Goal: Check status: Check status

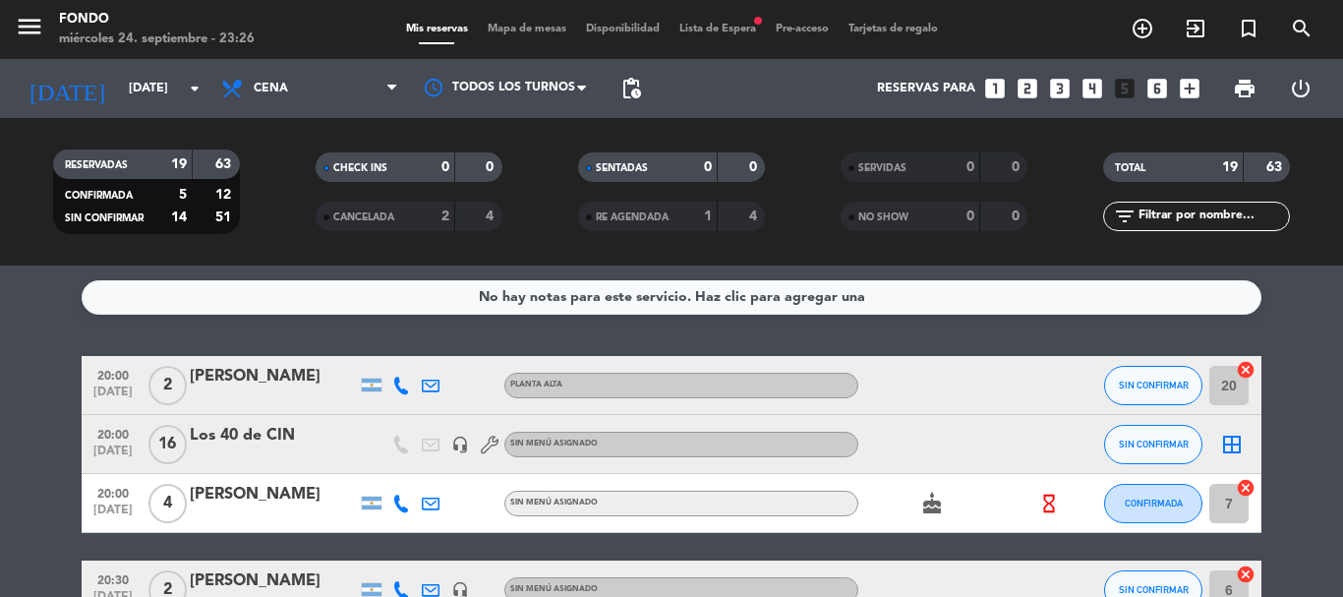
click at [163, 83] on input "[DATE]" at bounding box center [202, 88] width 166 height 33
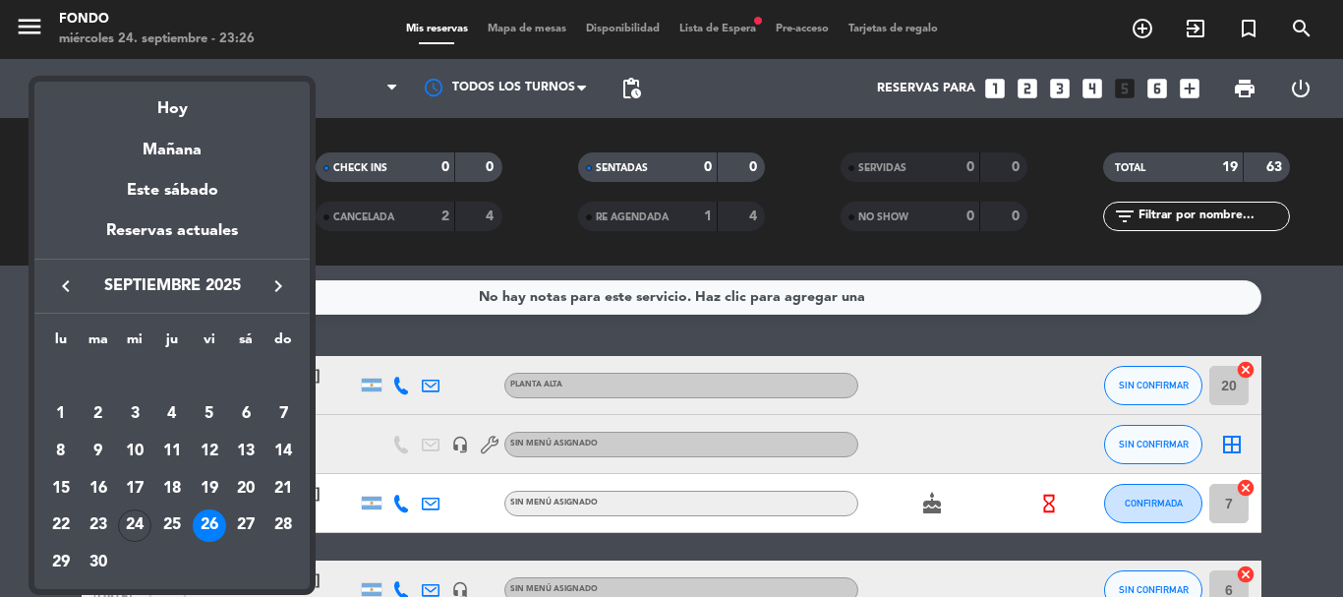
drag, startPoint x: 170, startPoint y: 526, endPoint x: 182, endPoint y: 513, distance: 17.4
click at [170, 525] on div "25" at bounding box center [171, 525] width 33 height 33
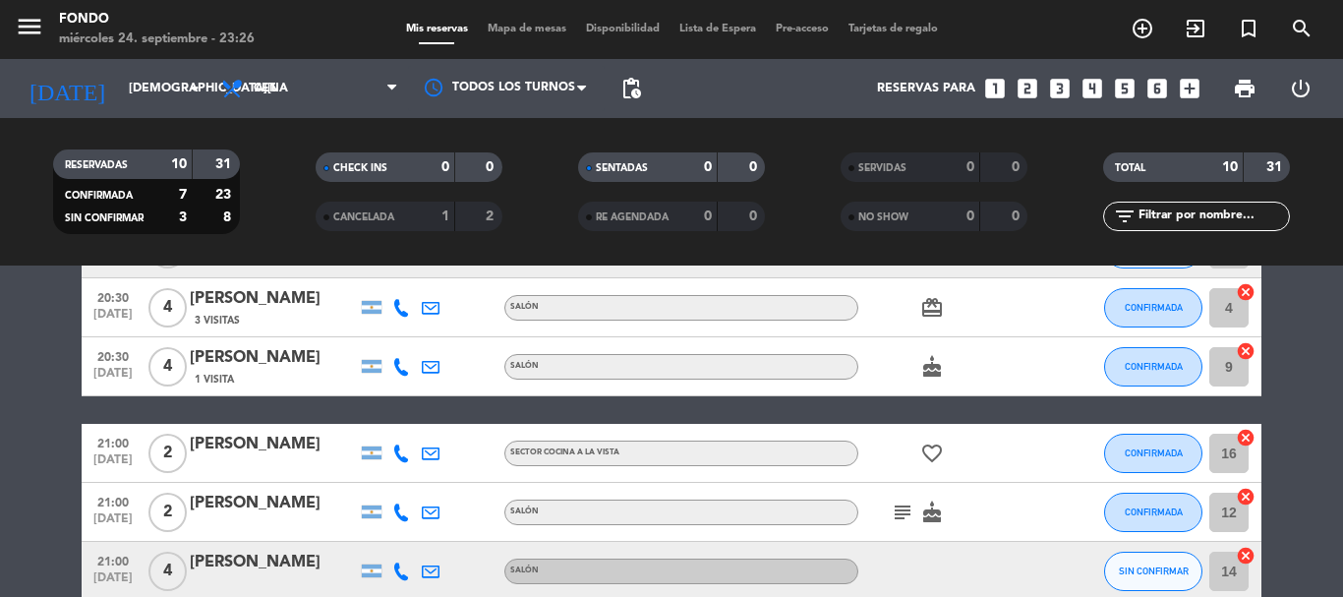
scroll to position [38, 0]
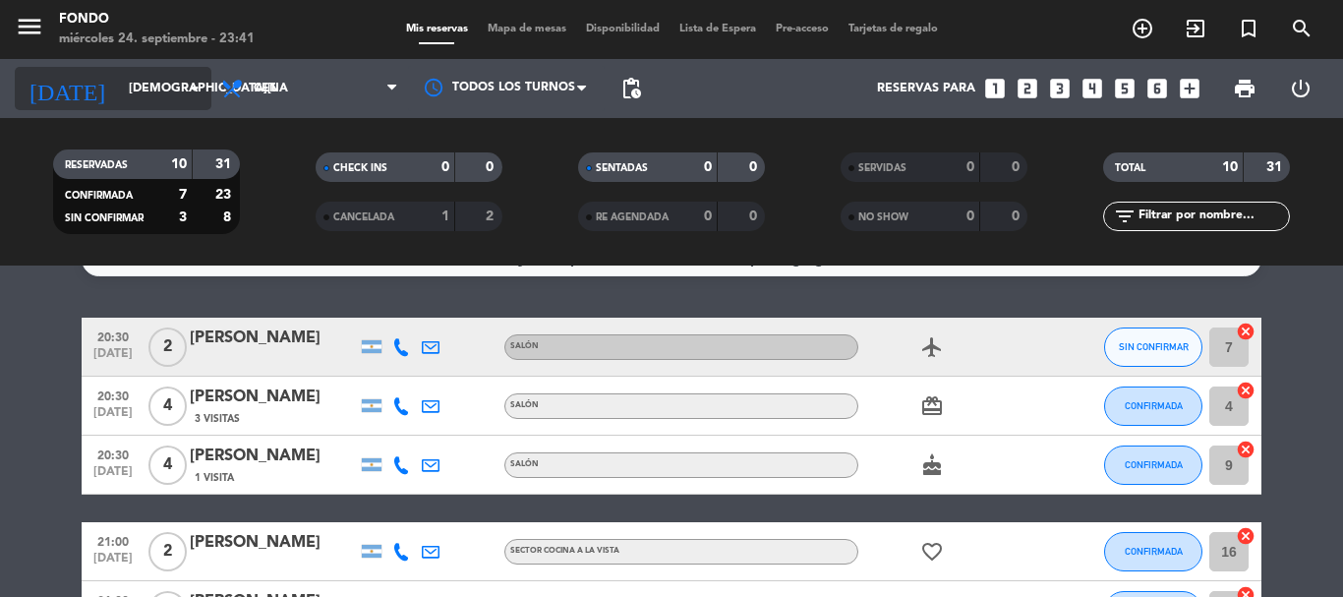
click at [159, 92] on input "[DEMOGRAPHIC_DATA][DATE]" at bounding box center [202, 88] width 166 height 33
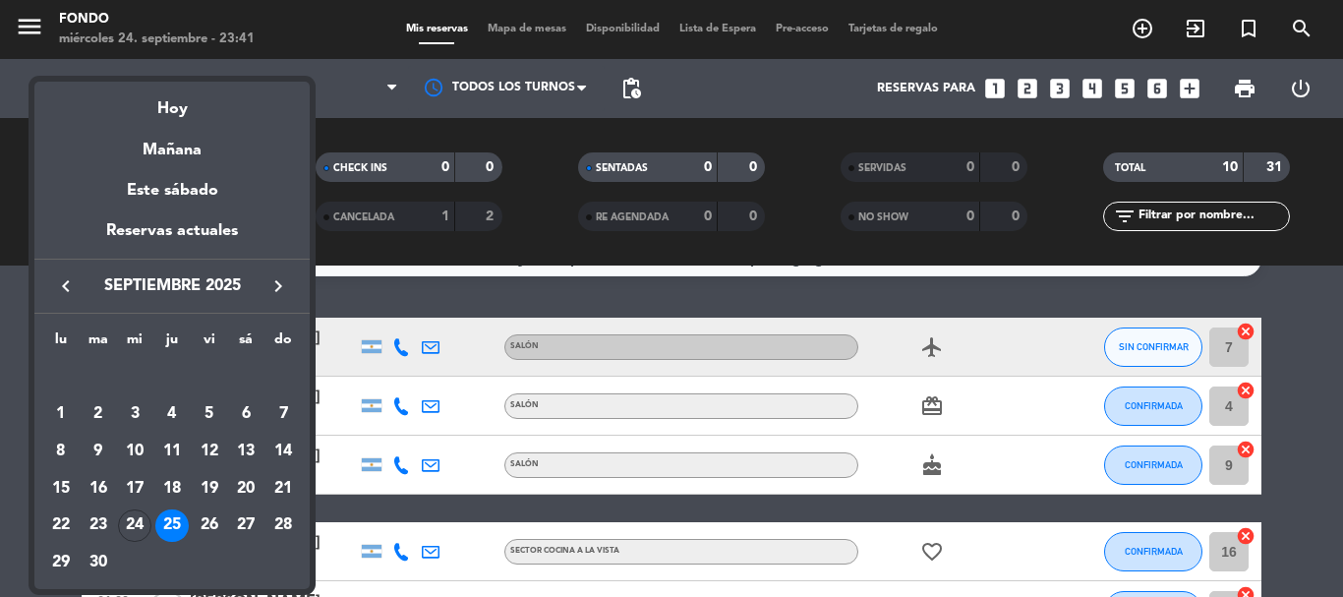
click at [138, 517] on div "24" at bounding box center [134, 525] width 33 height 33
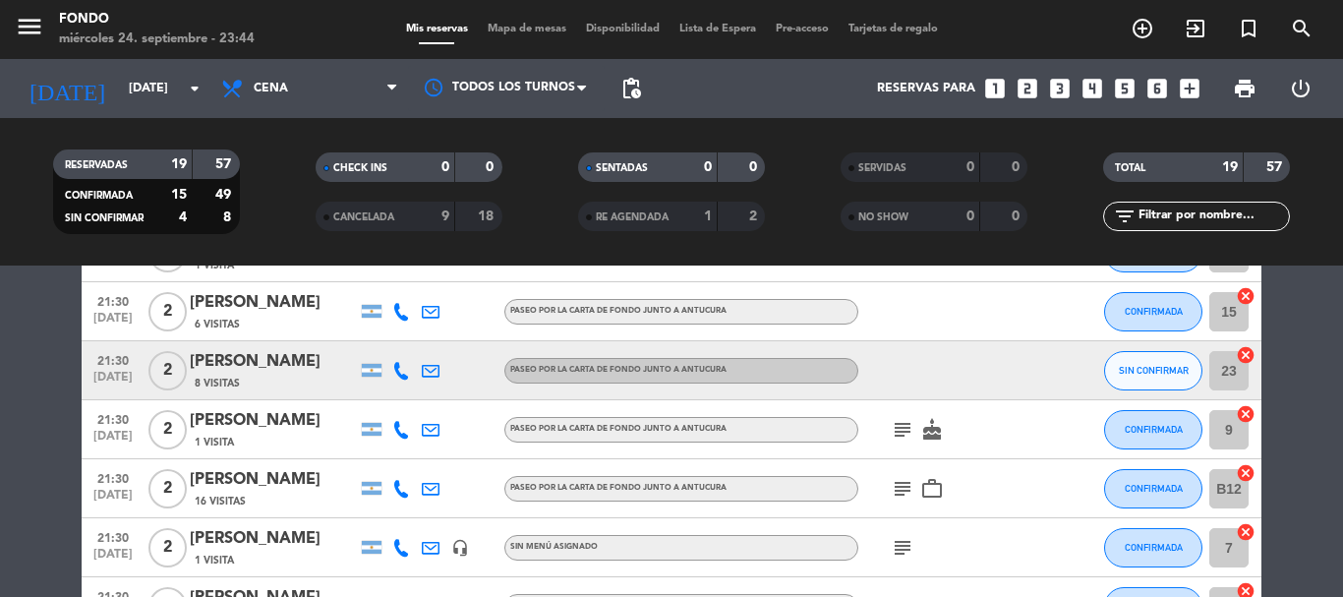
scroll to position [640, 0]
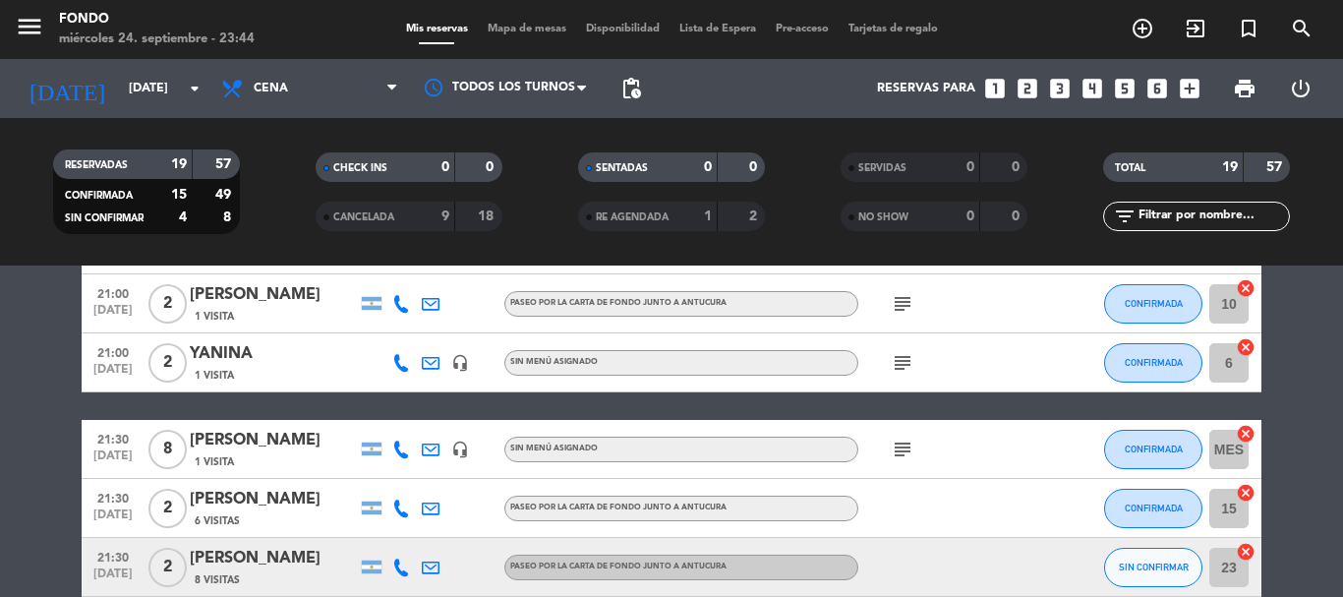
click at [906, 446] on icon "subject" at bounding box center [903, 449] width 24 height 24
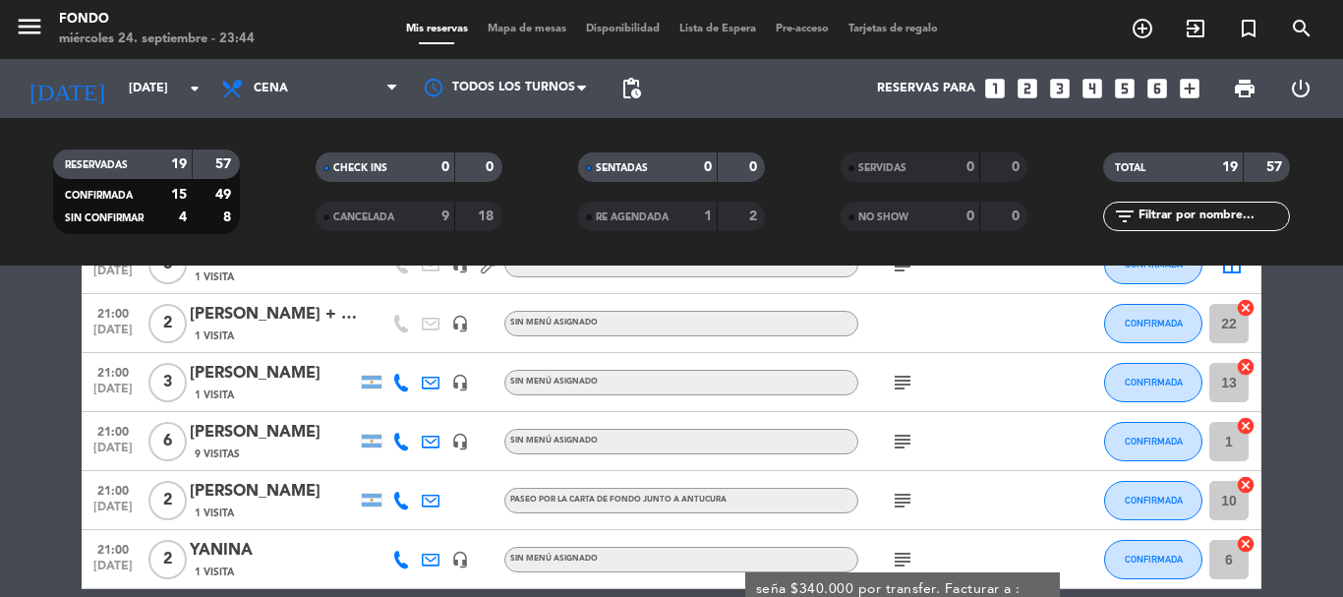
scroll to position [345, 0]
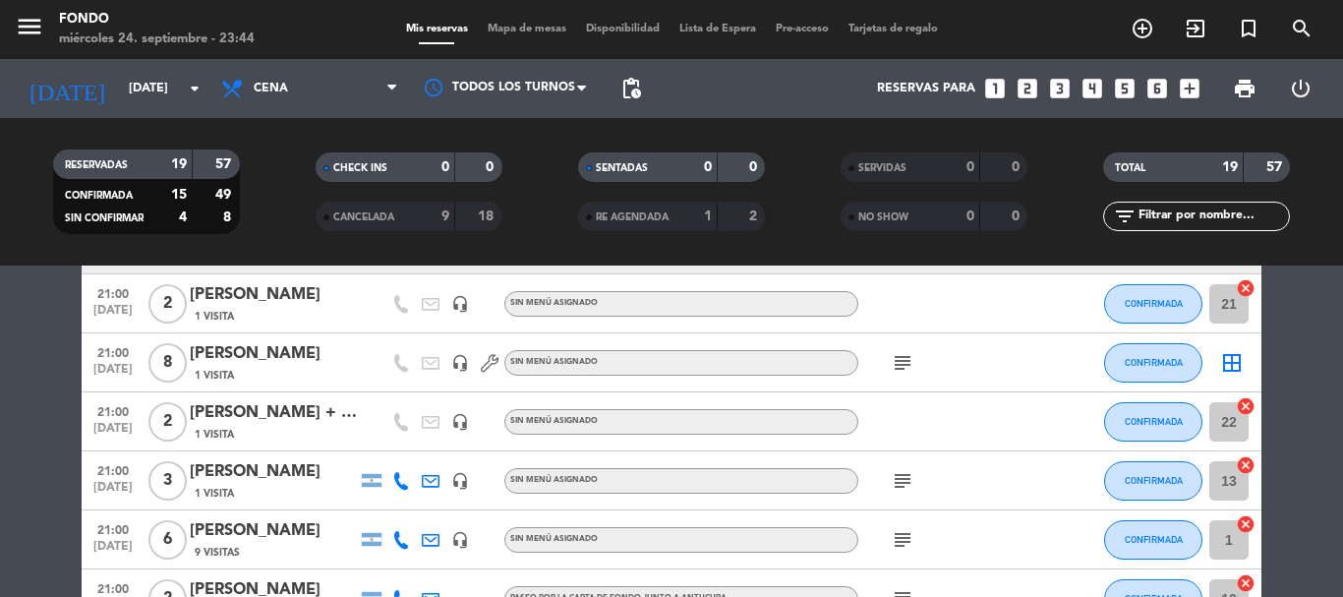
click at [902, 358] on icon "subject" at bounding box center [903, 363] width 24 height 24
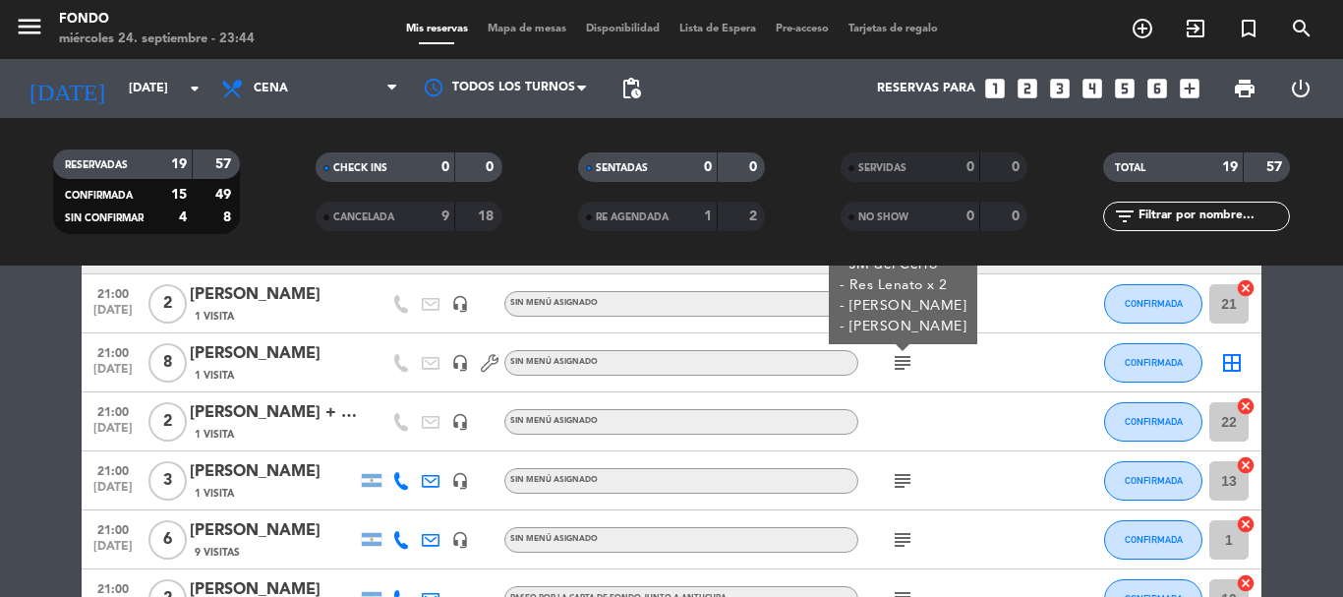
scroll to position [247, 0]
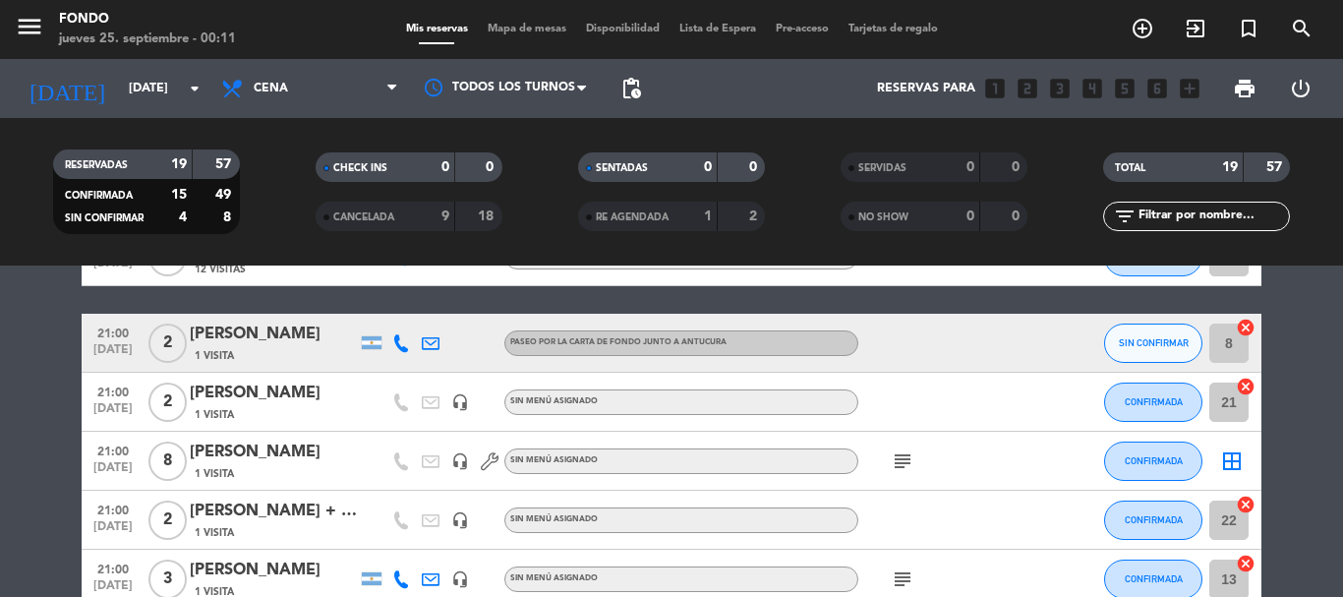
scroll to position [0, 0]
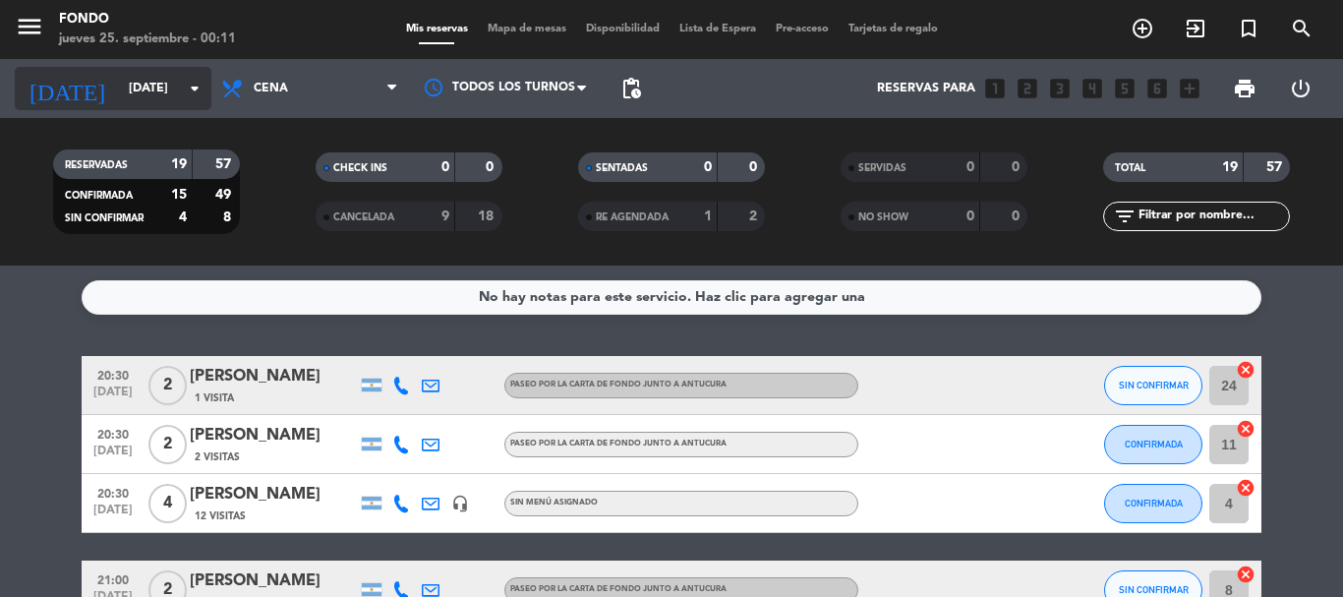
click at [181, 98] on input "[DATE]" at bounding box center [202, 88] width 166 height 33
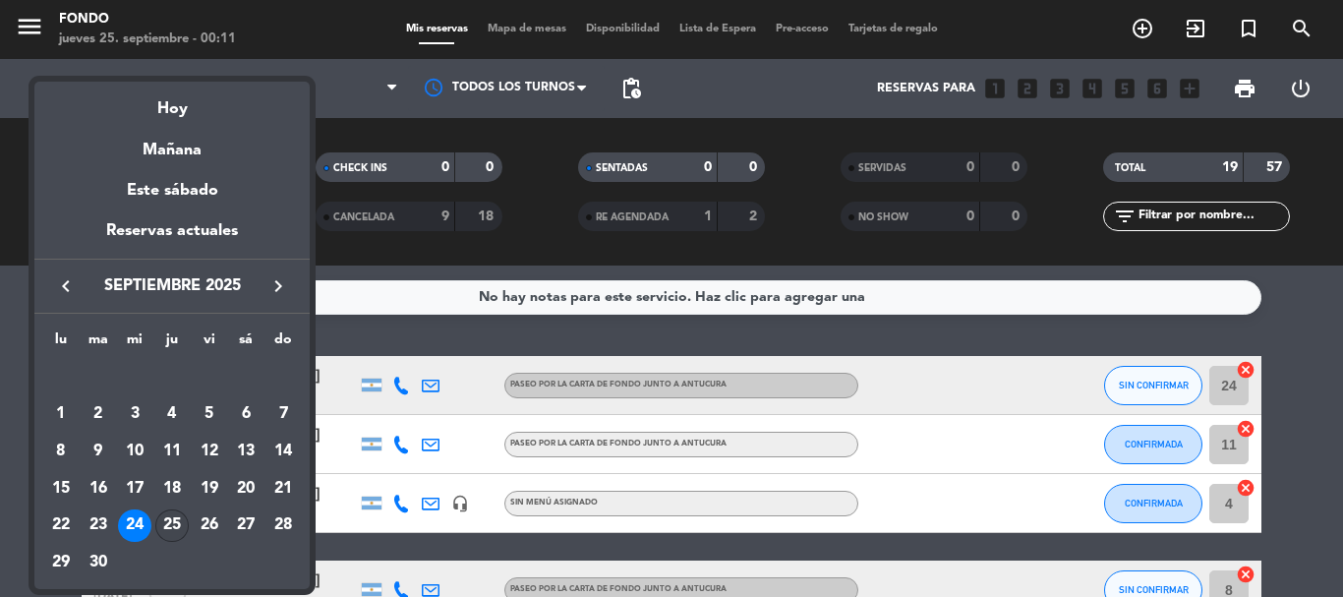
click at [177, 515] on div "25" at bounding box center [171, 525] width 33 height 33
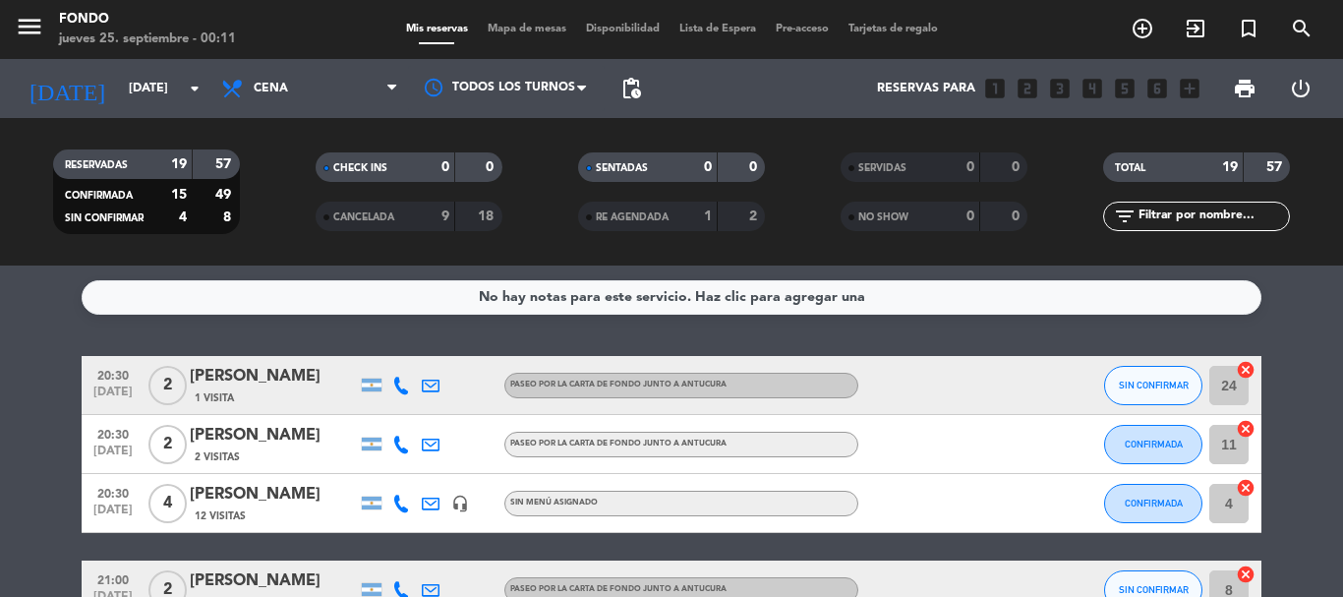
type input "[DEMOGRAPHIC_DATA][DATE]"
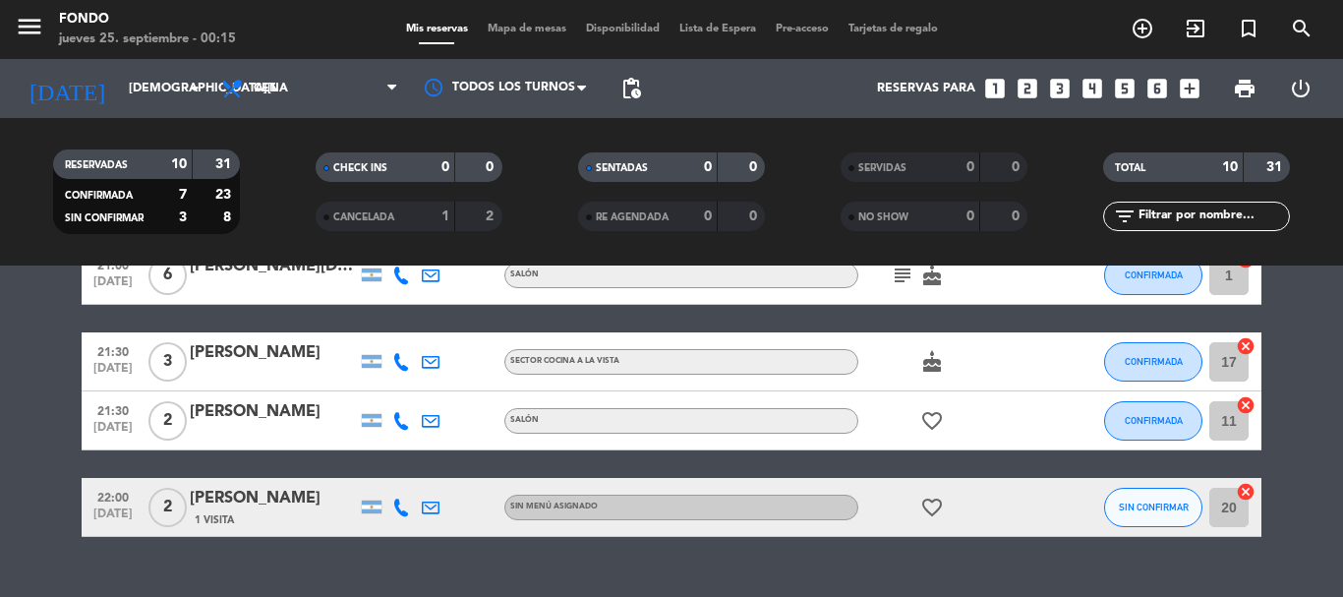
scroll to position [530, 0]
